Goal: Task Accomplishment & Management: Manage account settings

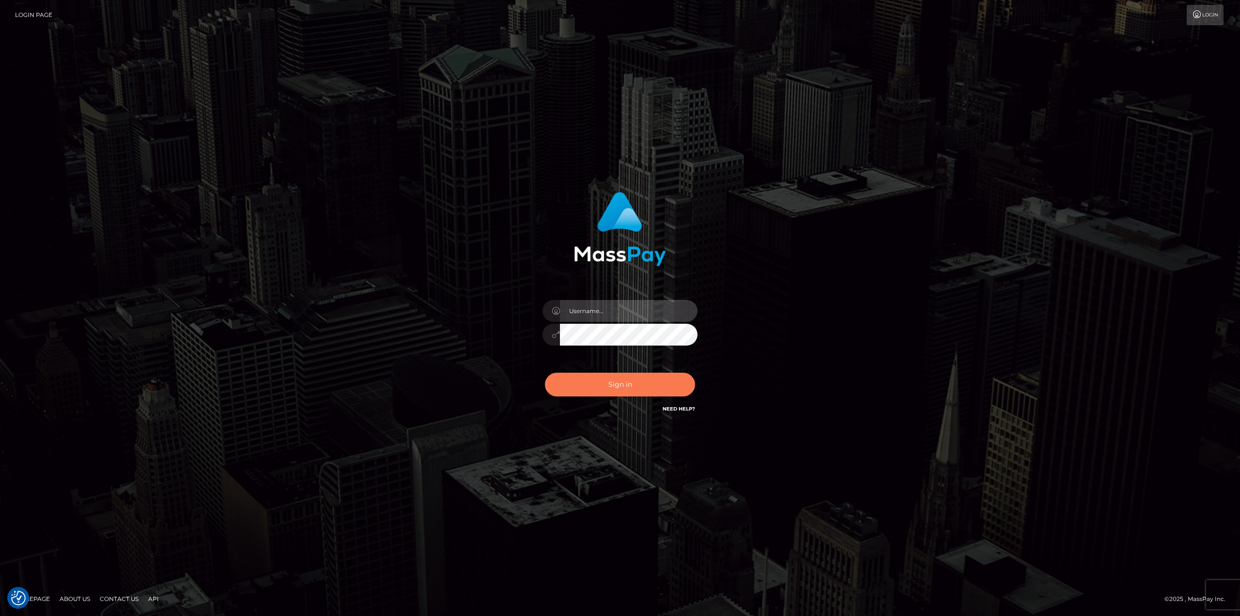
type input "javier.molina"
click at [638, 381] on button "Sign in" at bounding box center [620, 385] width 150 height 24
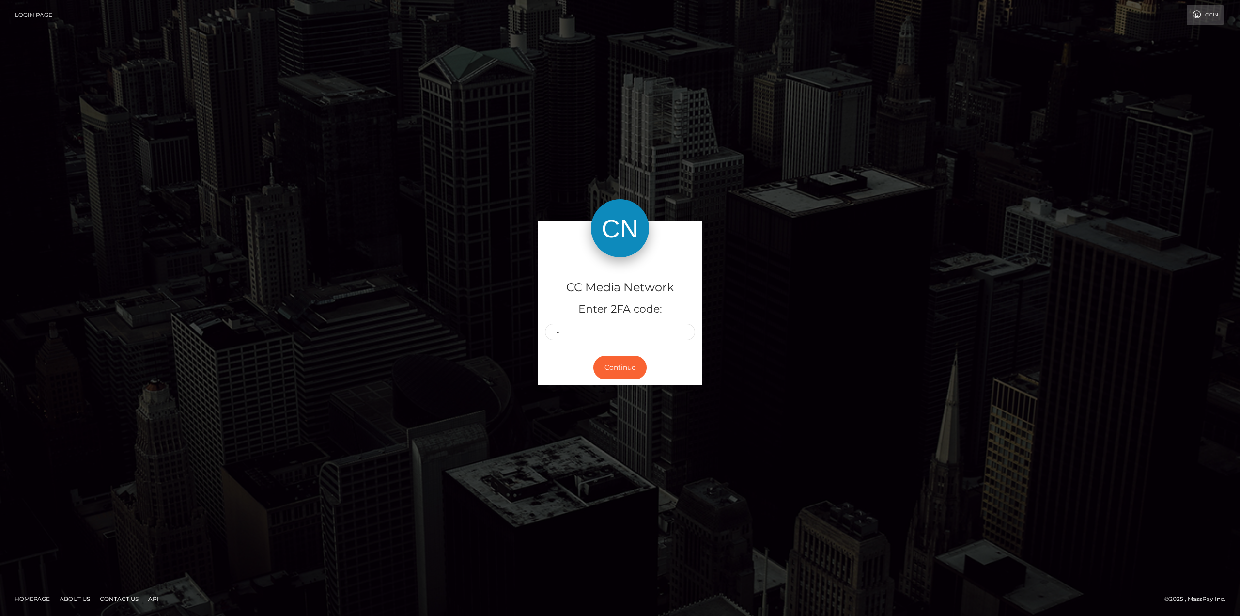
type input "6"
type input "4"
type input "6"
type input "0"
type input "3"
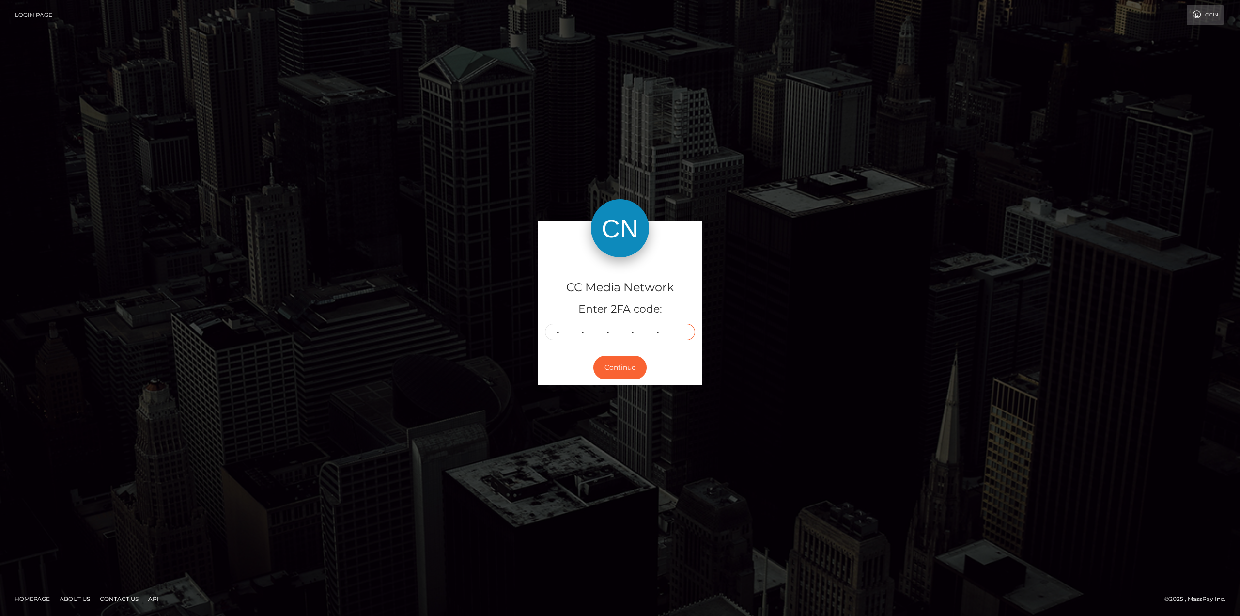
type input "5"
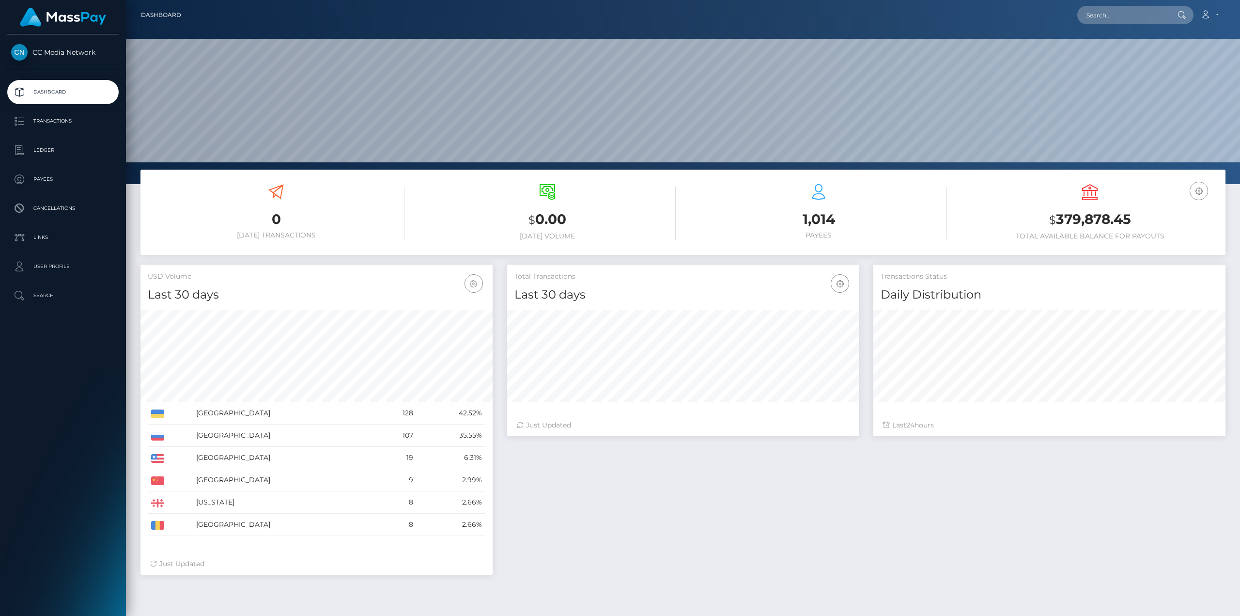
scroll to position [172, 352]
click at [60, 156] on p "Ledger" at bounding box center [63, 150] width 104 height 15
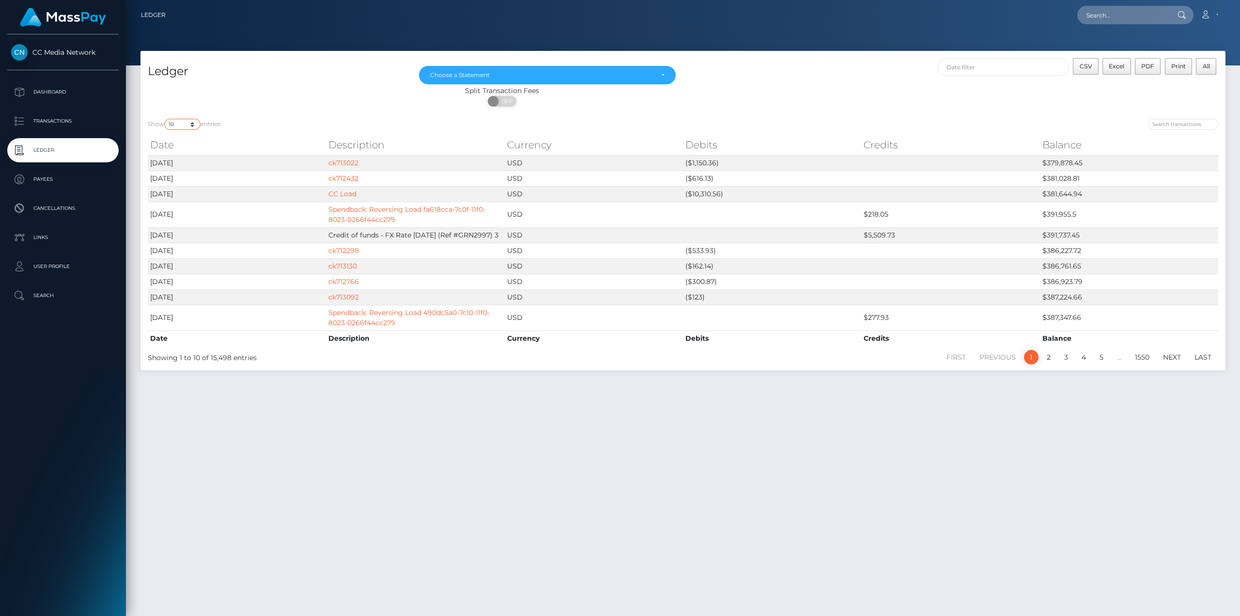
click at [194, 123] on select "10 25 50 100 250" at bounding box center [182, 124] width 36 height 11
select select "250"
click at [165, 119] on select "10 25 50 100 250" at bounding box center [182, 124] width 36 height 11
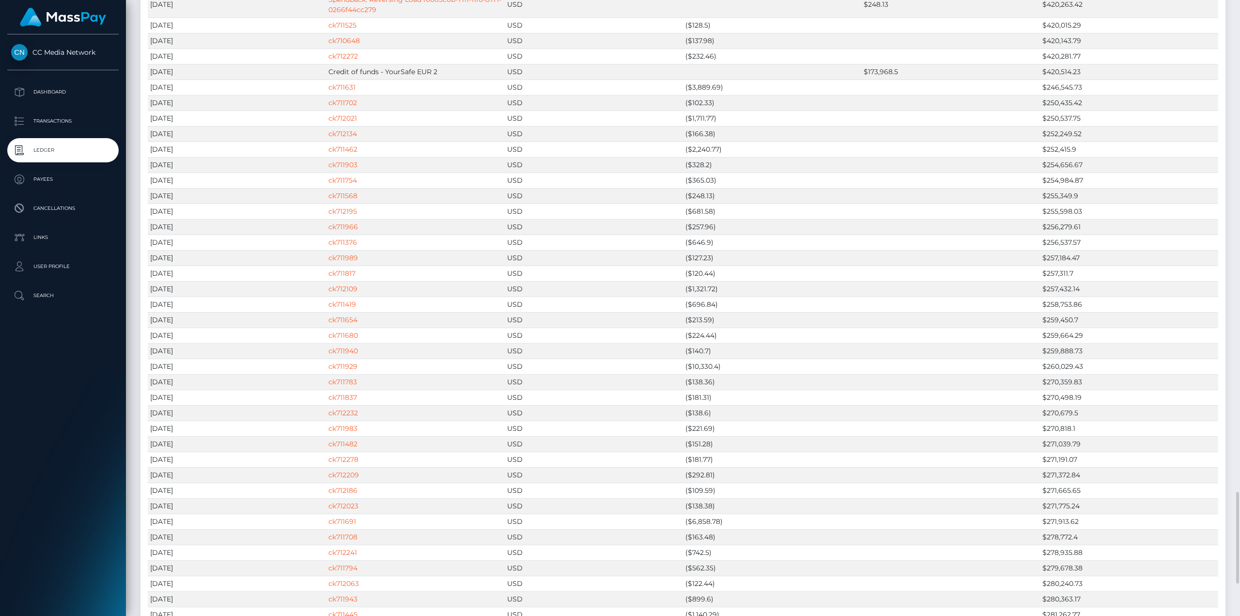
scroll to position [3101, 0]
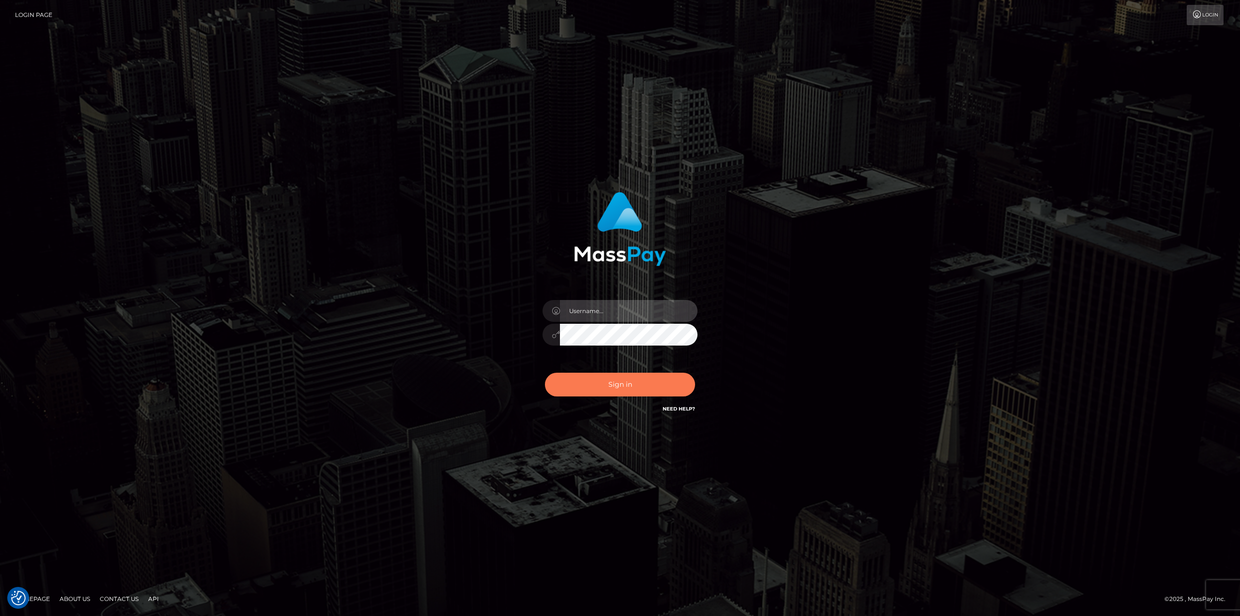
type input "javier.molina"
click at [612, 387] on button "Sign in" at bounding box center [620, 385] width 150 height 24
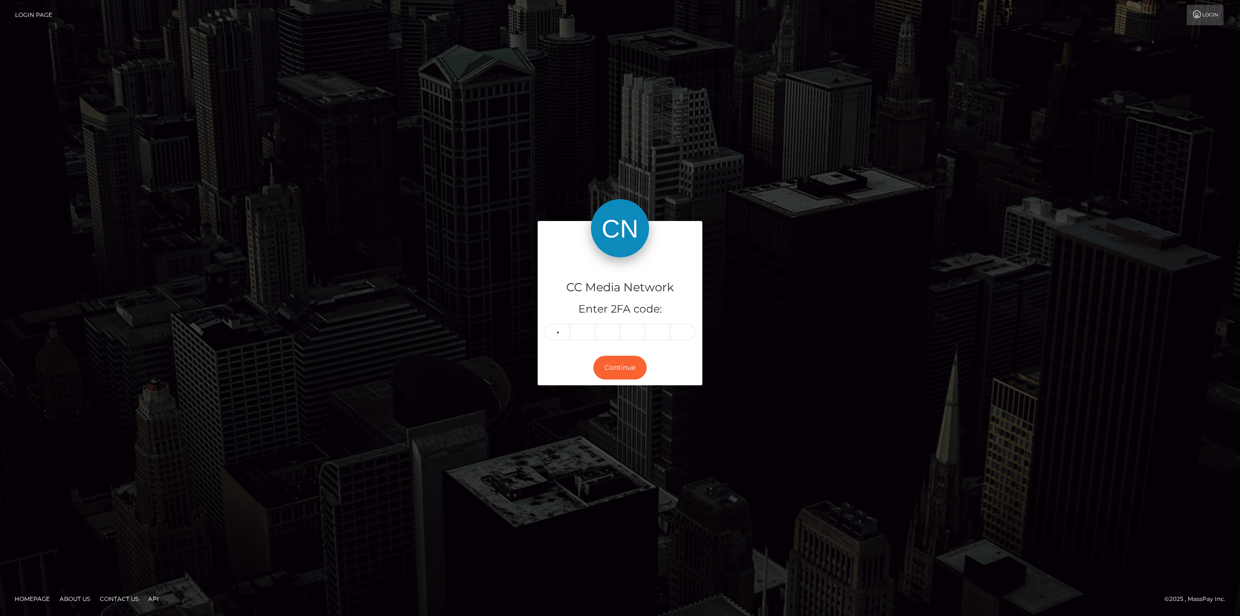
type input "7"
type input "1"
type input "3"
type input "2"
type input "7"
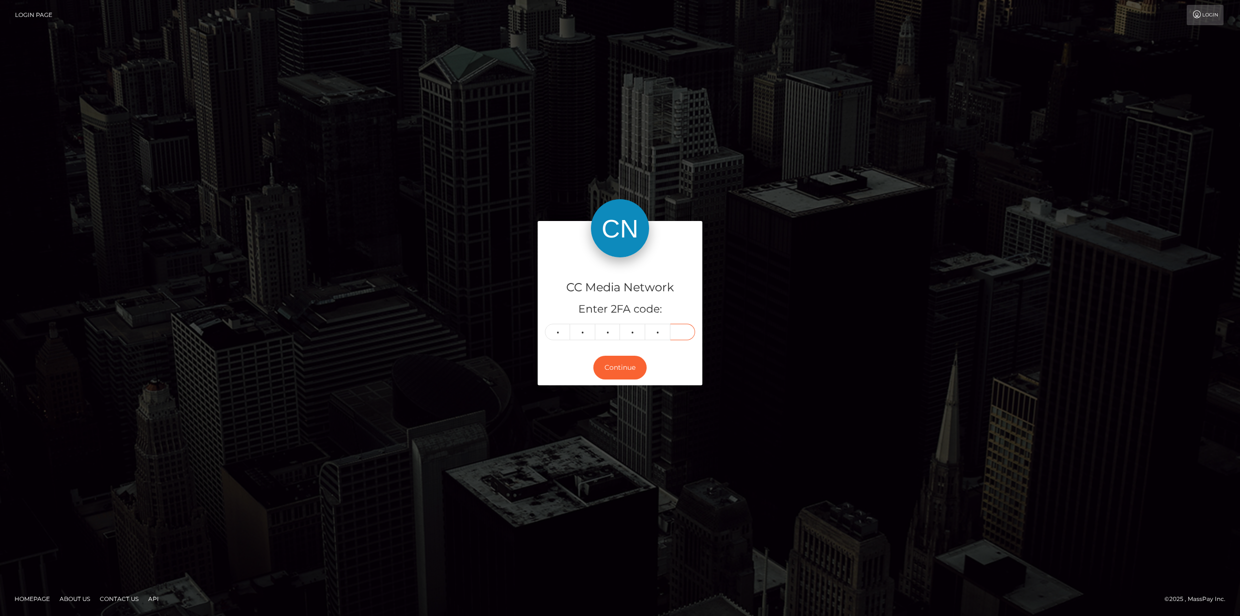
type input "7"
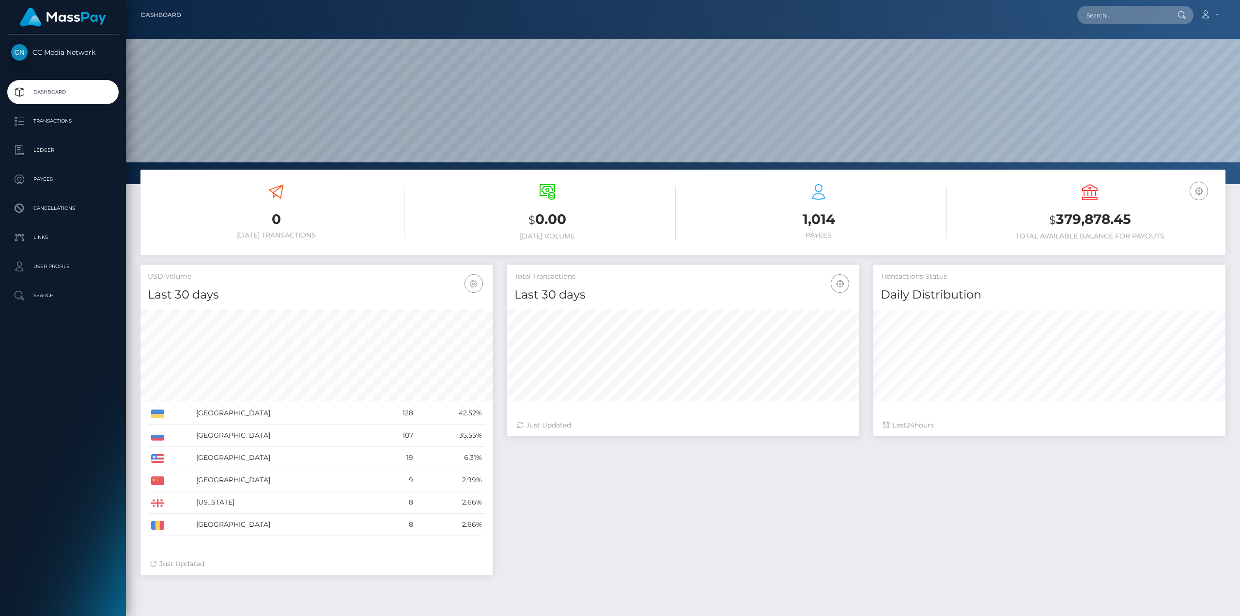
scroll to position [172, 352]
click at [27, 151] on p "Ledger" at bounding box center [63, 150] width 104 height 15
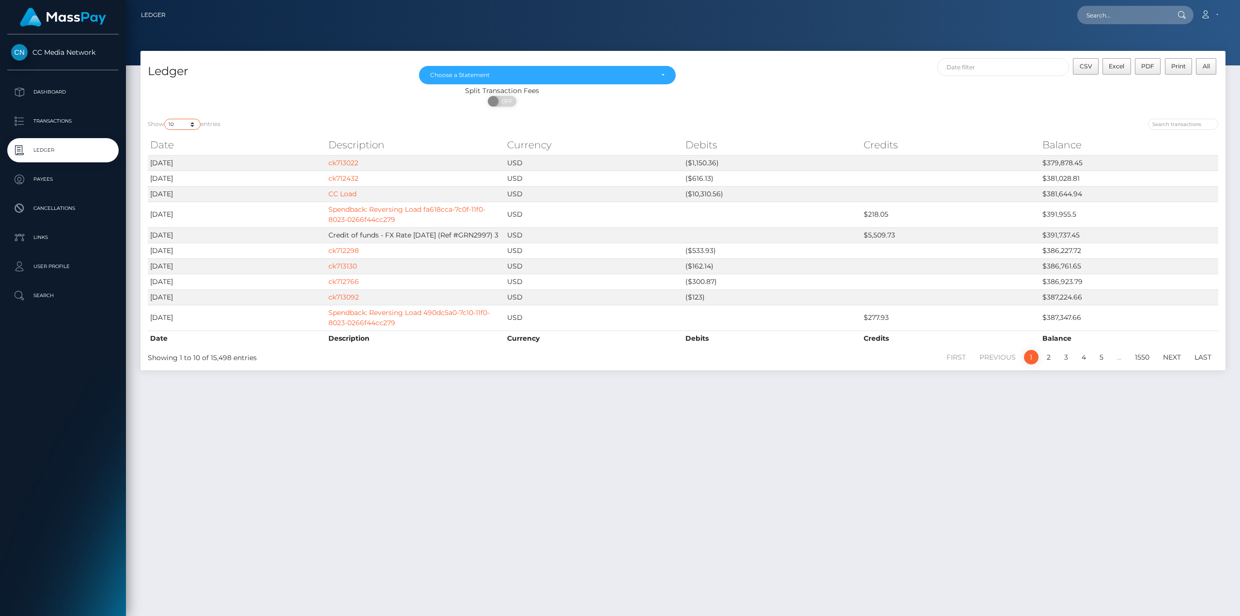
click at [194, 125] on select "10 25 50 100 250" at bounding box center [182, 124] width 36 height 11
select select "250"
click at [165, 119] on select "10 25 50 100 250" at bounding box center [182, 124] width 36 height 11
